Goal: Book appointment/travel/reservation

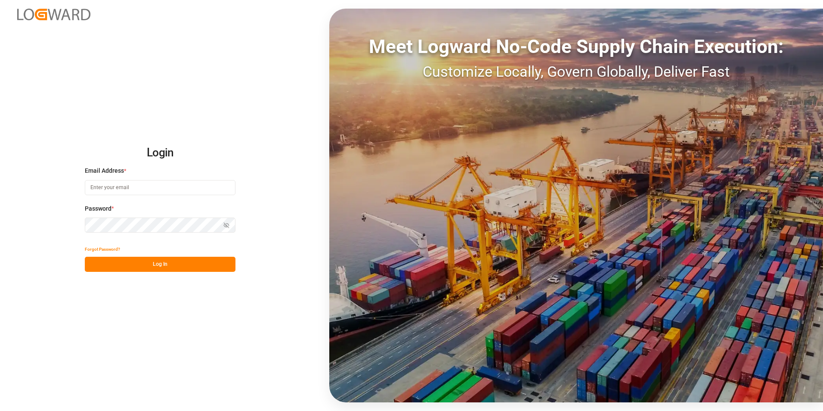
type input "[PERSON_NAME][EMAIL_ADDRESS][DOMAIN_NAME]"
click at [150, 263] on button "Log In" at bounding box center [160, 264] width 151 height 15
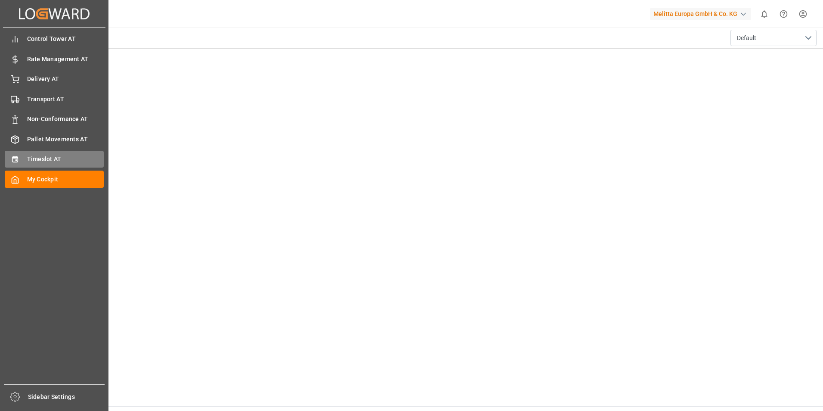
click at [31, 154] on div "Timeslot AT Timeslot AT" at bounding box center [54, 159] width 99 height 17
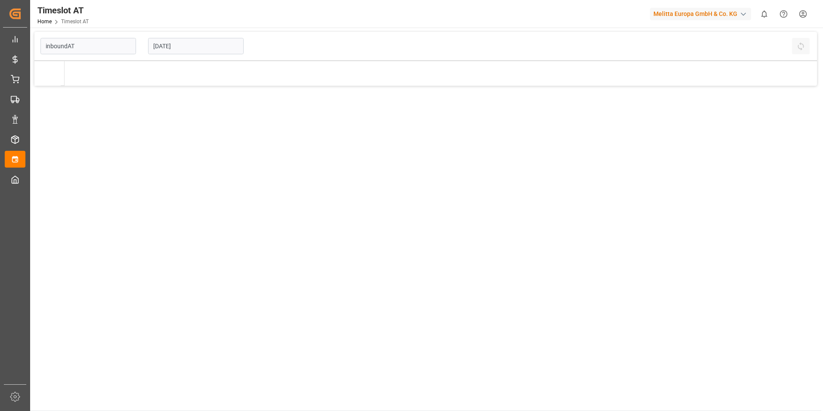
type input "Inbound AT"
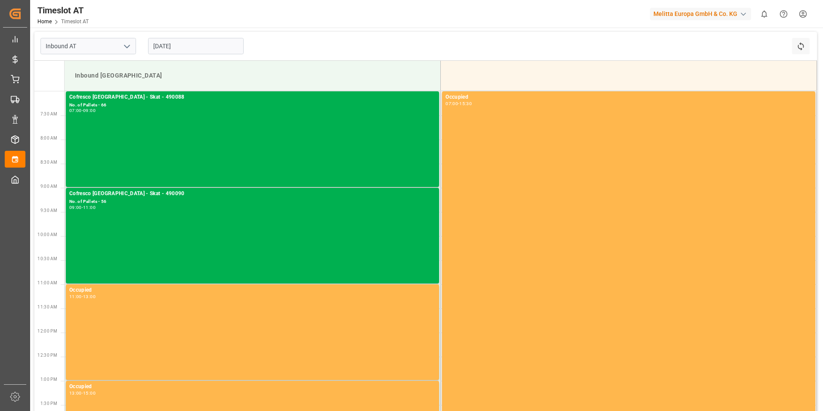
click at [200, 47] on input "[DATE]" at bounding box center [196, 46] width 96 height 16
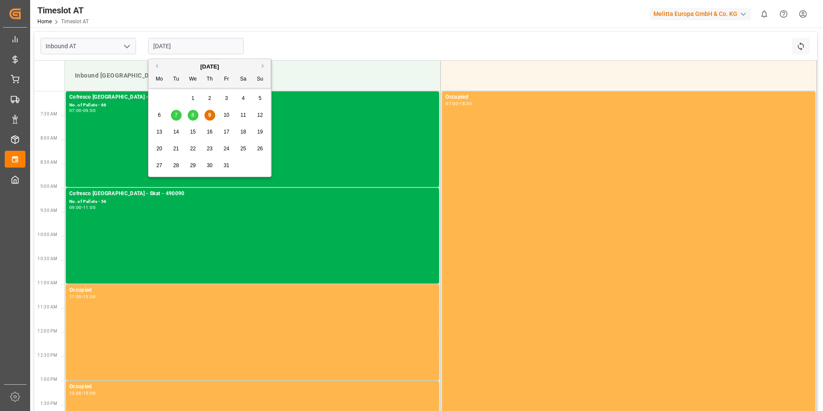
click at [189, 132] on div "15" at bounding box center [193, 132] width 11 height 10
type input "[DATE]"
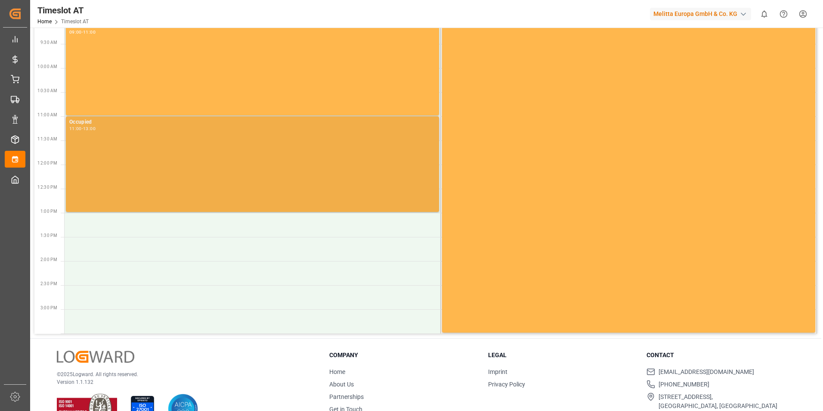
scroll to position [172, 0]
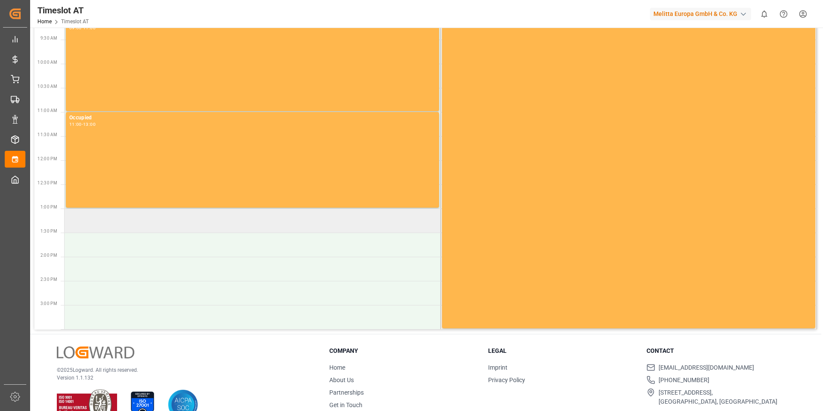
click at [120, 222] on td at bounding box center [253, 220] width 376 height 24
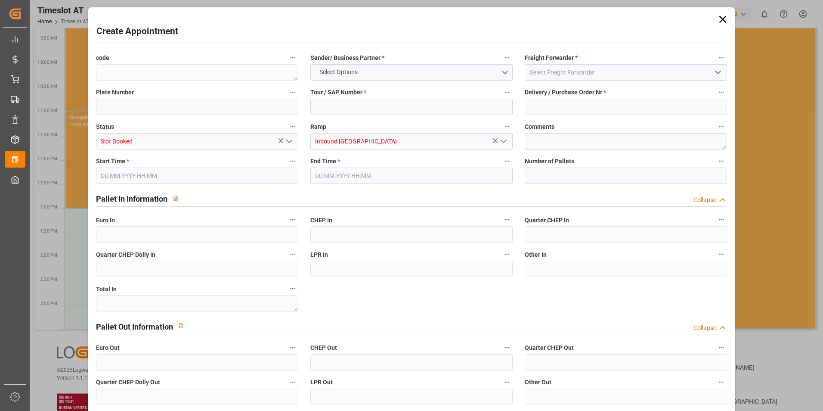
type input "0"
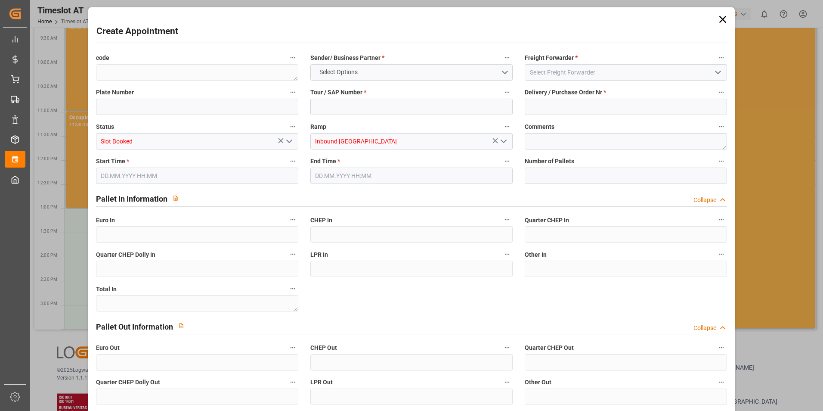
type input "0"
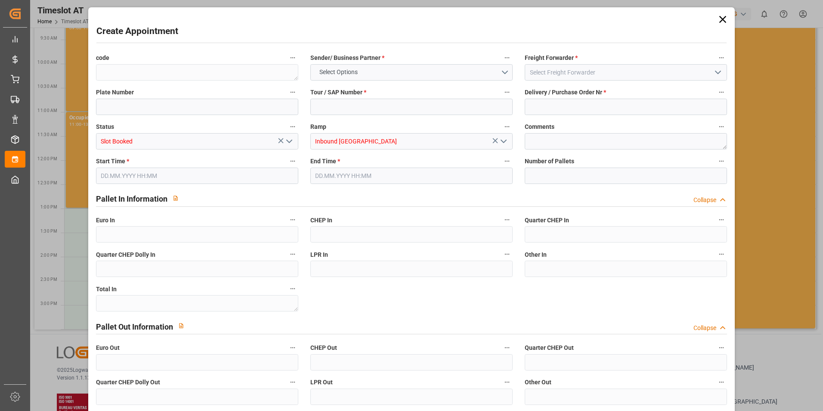
type input "0"
type input "[DATE] 13:00"
type input "[DATE] 15:00"
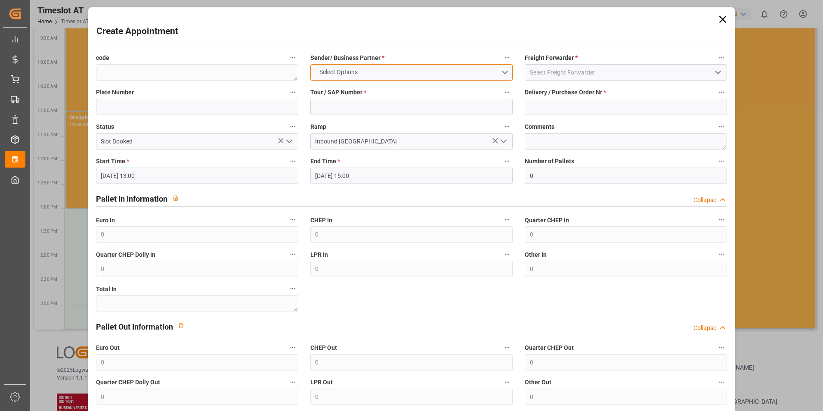
click at [404, 74] on button "Select Options" at bounding box center [412, 72] width 202 height 16
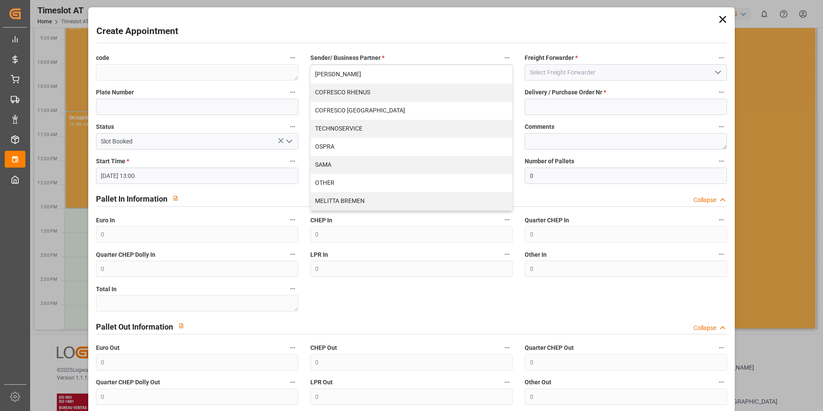
click at [445, 40] on div "Create Appointment" at bounding box center [411, 33] width 631 height 17
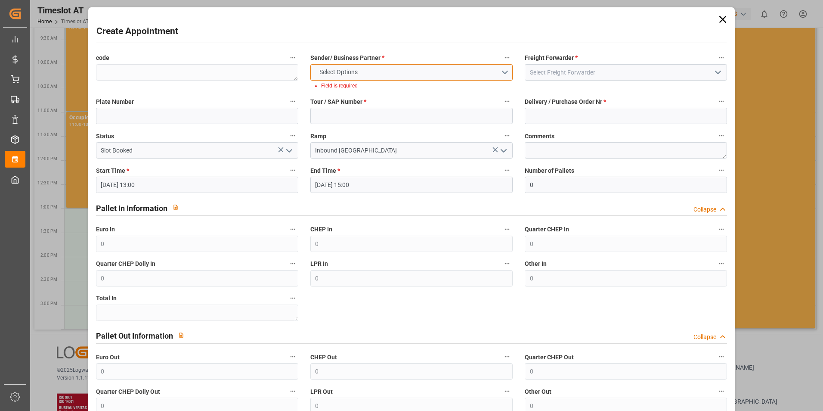
click at [452, 74] on button "Select Options" at bounding box center [412, 72] width 202 height 16
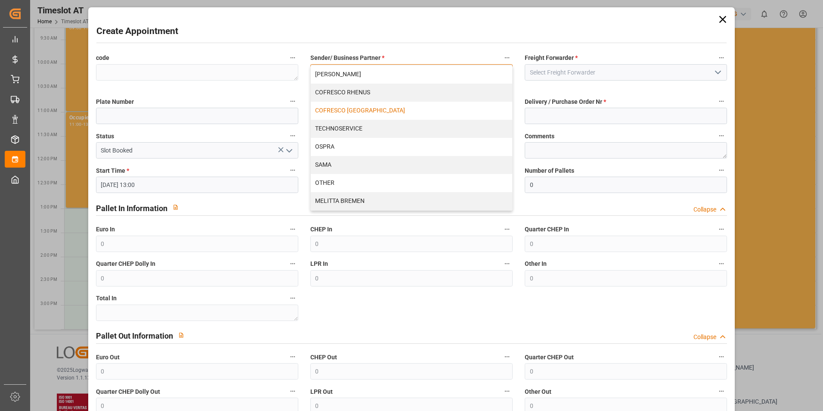
click at [413, 112] on div "COFRESCO [GEOGRAPHIC_DATA]" at bounding box center [412, 111] width 202 height 18
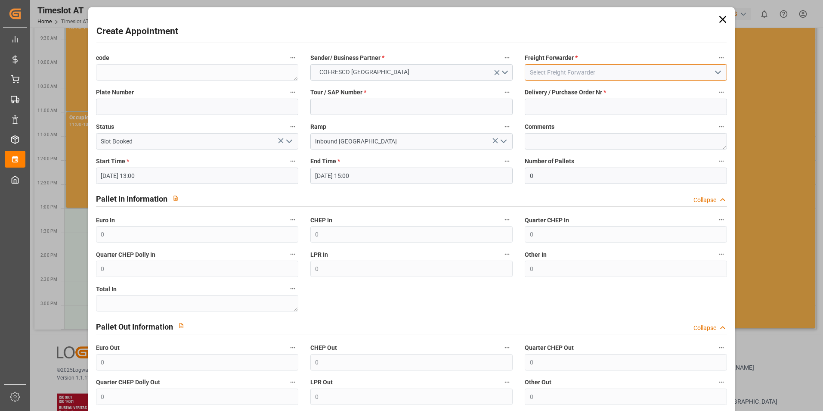
click at [576, 77] on input at bounding box center [626, 72] width 202 height 16
click at [722, 74] on input at bounding box center [626, 72] width 202 height 16
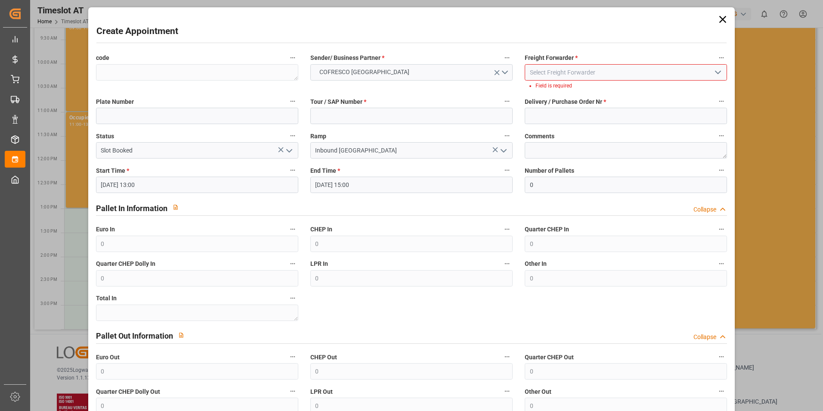
click at [717, 75] on icon "open menu" at bounding box center [718, 72] width 10 height 10
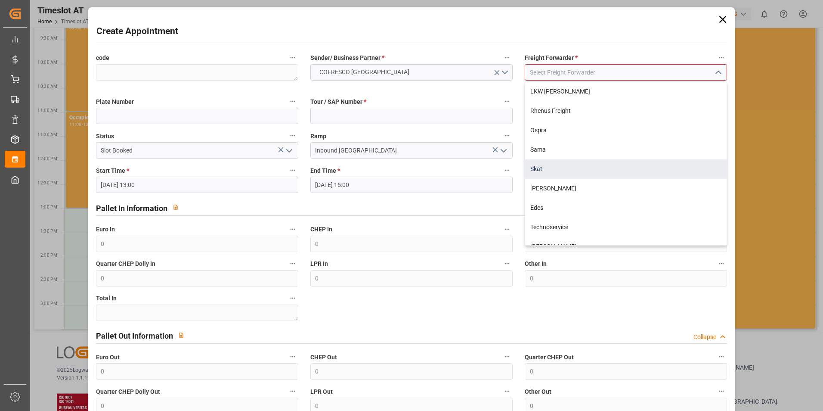
click at [607, 171] on div "Skat" at bounding box center [626, 168] width 202 height 19
type input "Skat"
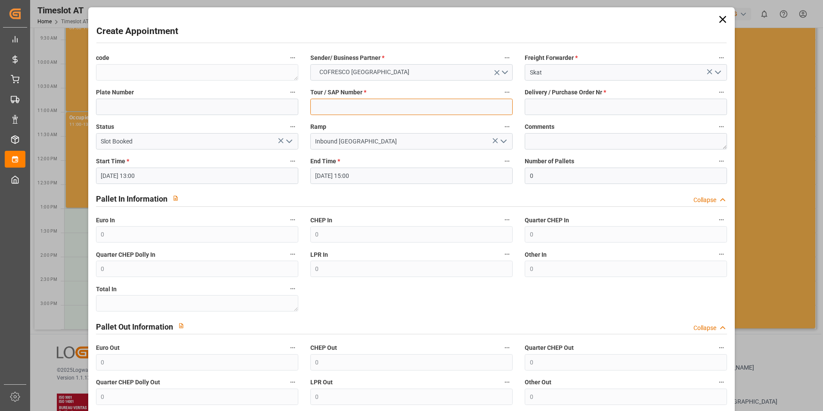
click at [332, 109] on input at bounding box center [412, 107] width 202 height 16
paste input "490262"
click at [368, 107] on input "490262/" at bounding box center [412, 107] width 202 height 16
paste input "62042798"
drag, startPoint x: 334, startPoint y: 106, endPoint x: 307, endPoint y: 107, distance: 27.1
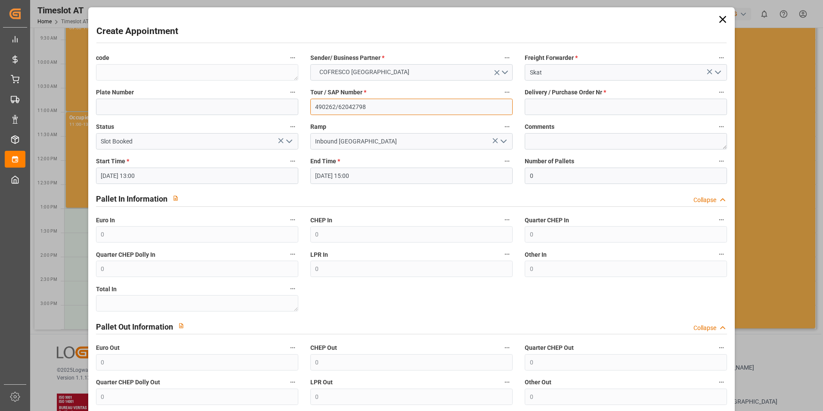
click at [307, 107] on div "Tour / SAP Number * 490262/62042798" at bounding box center [411, 101] width 214 height 34
click at [315, 106] on input "/62042798" at bounding box center [412, 107] width 202 height 16
type input "62042798"
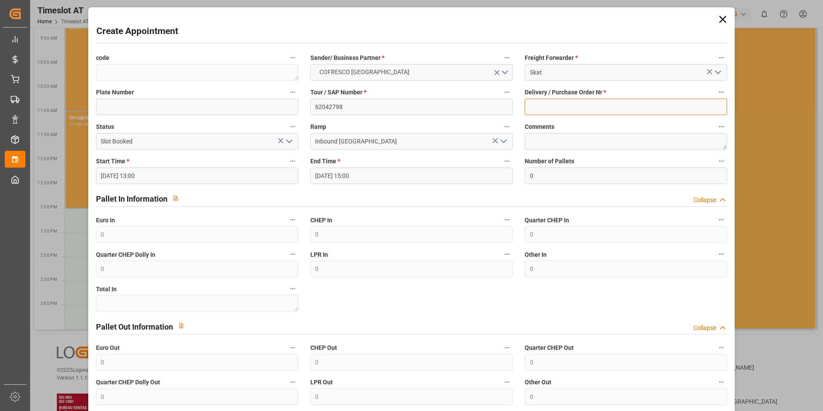
click at [553, 109] on input at bounding box center [626, 107] width 202 height 16
paste input "490262"
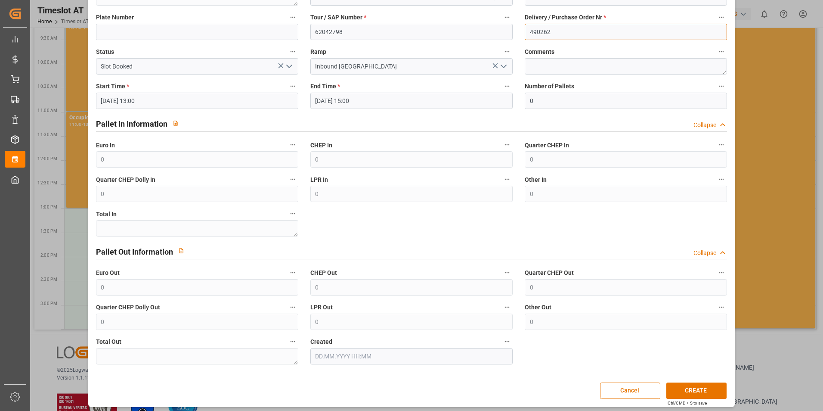
scroll to position [78, 0]
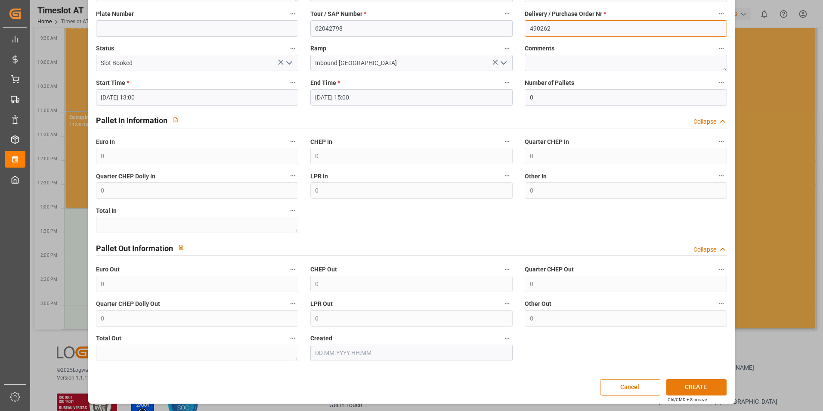
type input "490262"
click at [690, 388] on button "CREATE" at bounding box center [697, 387] width 60 height 16
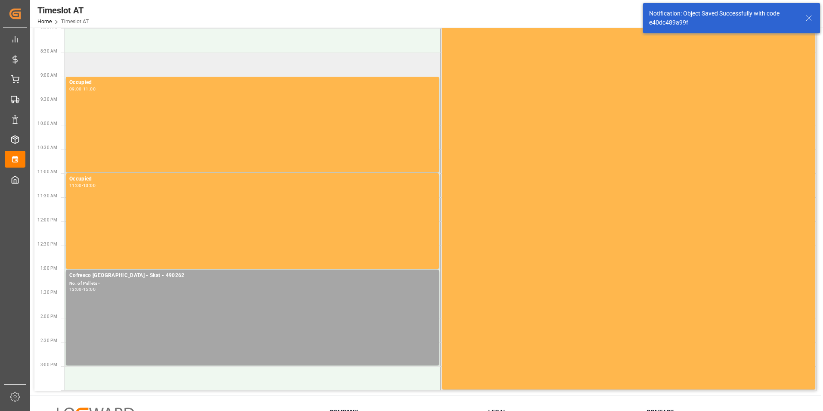
scroll to position [0, 0]
